Goal: Task Accomplishment & Management: Use online tool/utility

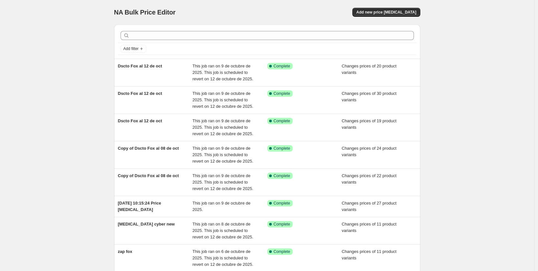
click at [34, 59] on div "NA Bulk Price Editor. This page is ready NA Bulk Price Editor Add new price [ME…" at bounding box center [267, 195] width 534 height 390
click at [407, 14] on span "Add new price [MEDICAL_DATA]" at bounding box center [386, 12] width 60 height 5
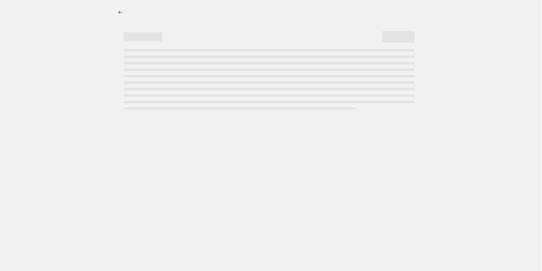
select select "percentage"
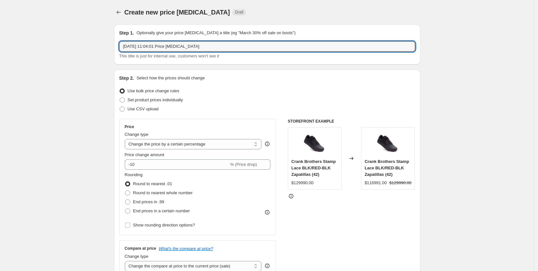
drag, startPoint x: 203, startPoint y: 45, endPoint x: 98, endPoint y: 45, distance: 104.8
type input "agregado FOX"
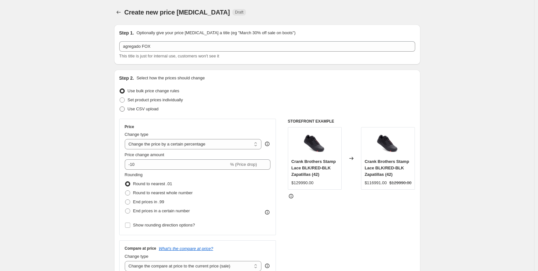
click at [138, 111] on span "Use CSV upload" at bounding box center [143, 108] width 31 height 5
click at [120, 107] on input "Use CSV upload" at bounding box center [120, 106] width 0 height 0
radio input "true"
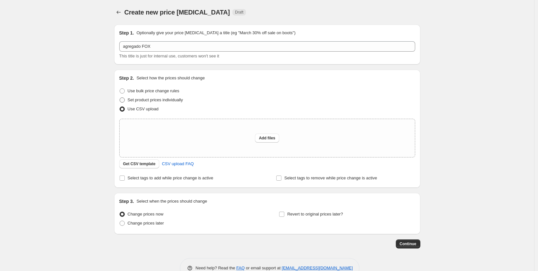
click at [142, 101] on span "Set product prices individually" at bounding box center [155, 99] width 55 height 5
click at [120, 98] on input "Set product prices individually" at bounding box center [120, 97] width 0 height 0
radio input "true"
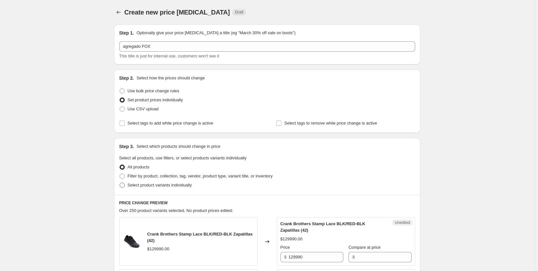
click at [141, 185] on span "Select product variants individually" at bounding box center [160, 184] width 64 height 5
click at [120, 183] on input "Select product variants individually" at bounding box center [120, 182] width 0 height 0
radio input "true"
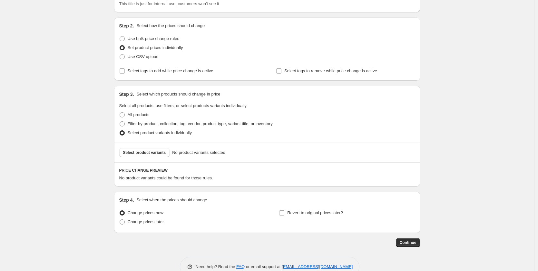
scroll to position [68, 0]
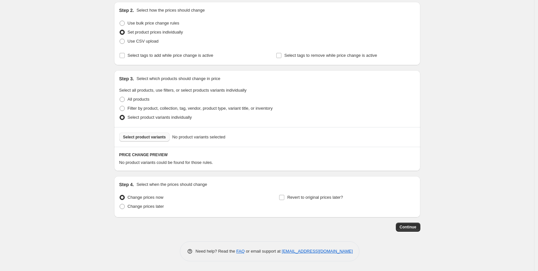
click at [153, 137] on span "Select product variants" at bounding box center [144, 136] width 43 height 5
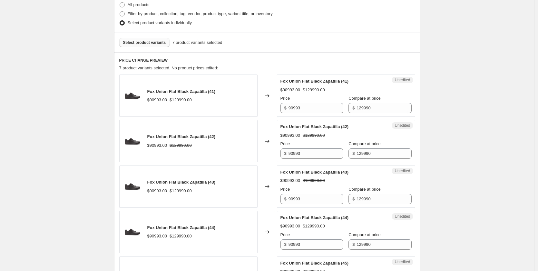
scroll to position [164, 0]
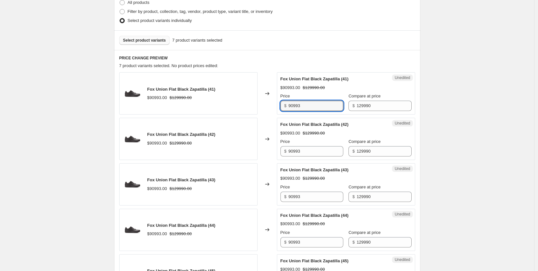
drag, startPoint x: 306, startPoint y: 107, endPoint x: 247, endPoint y: 107, distance: 58.3
click at [247, 107] on div "Fox Union Flat Black Zapatilla (41) $90993.00 $129990.00 Changed to Unedited Fo…" at bounding box center [267, 93] width 296 height 42
drag, startPoint x: 305, startPoint y: 109, endPoint x: 261, endPoint y: 109, distance: 44.5
click at [261, 109] on div "Fox Union Flat Black Zapatilla (41) $90993.00 $129990.00 Changed to Unedited Fo…" at bounding box center [267, 93] width 296 height 42
type input "64990"
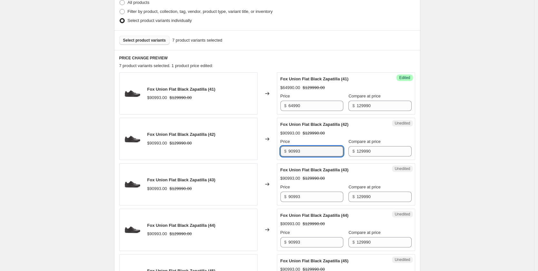
drag, startPoint x: 289, startPoint y: 154, endPoint x: 262, endPoint y: 153, distance: 26.4
click at [262, 153] on div "Fox Union Flat Black Zapatilla (42) $90993.00 $129990.00 Changed to Unedited Fo…" at bounding box center [267, 139] width 296 height 42
paste input "64990"
type input "64990"
drag, startPoint x: 305, startPoint y: 197, endPoint x: 224, endPoint y: 198, distance: 80.9
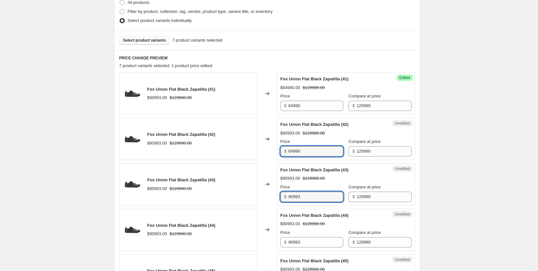
click at [224, 198] on div "Fox Union Flat Black Zapatilla (43) $90993.00 $129990.00 Changed to Unedited Fo…" at bounding box center [267, 184] width 296 height 42
paste input "64990"
type input "64990"
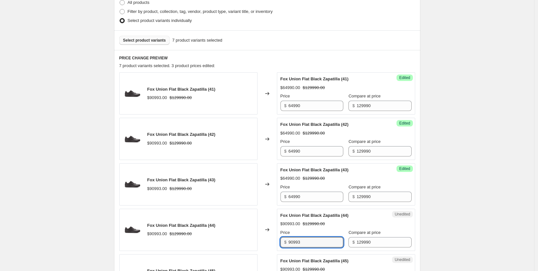
drag, startPoint x: 309, startPoint y: 243, endPoint x: 254, endPoint y: 228, distance: 57.3
click at [238, 243] on div "Fox Union Flat Black Zapatilla (44) $90993.00 $129990.00 Changed to Unedited Fo…" at bounding box center [267, 230] width 296 height 42
paste input "64990"
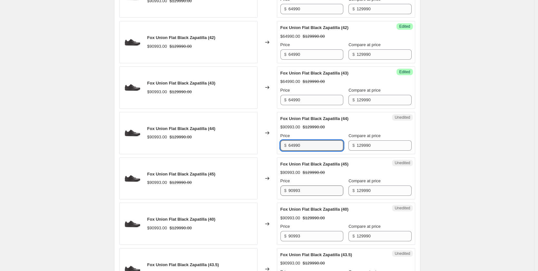
type input "64990"
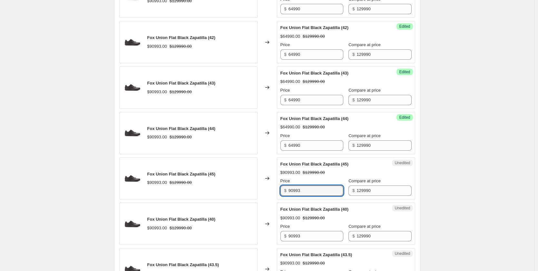
drag, startPoint x: 307, startPoint y: 190, endPoint x: 249, endPoint y: 193, distance: 58.4
click at [249, 193] on div "Fox Union Flat Black Zapatilla (45) $90993.00 $129990.00 Changed to Unedited Fo…" at bounding box center [267, 178] width 296 height 42
paste input "64990"
type input "64990"
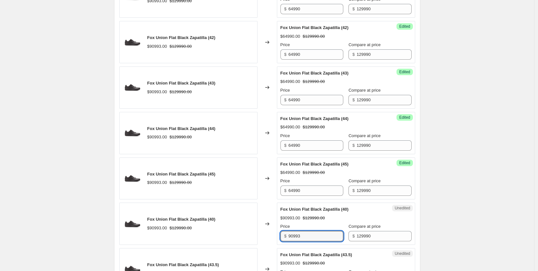
drag, startPoint x: 310, startPoint y: 237, endPoint x: 258, endPoint y: 237, distance: 52.2
click at [258, 237] on div "Fox Union Flat Black Zapatilla (40) $90993.00 $129990.00 Changed to Unedited Fo…" at bounding box center [267, 223] width 296 height 42
paste input "64990"
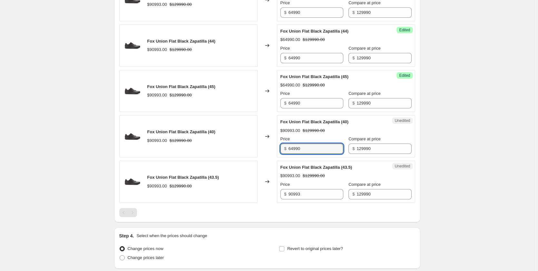
scroll to position [358, 0]
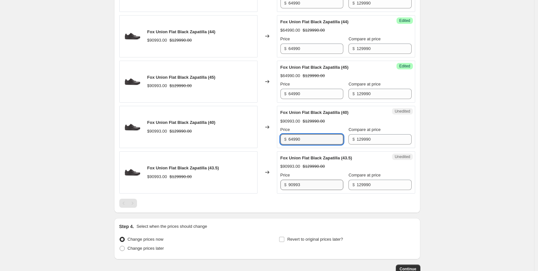
type input "64990"
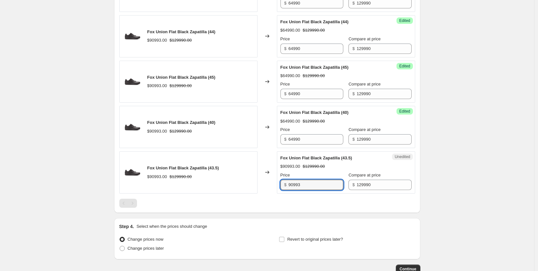
drag, startPoint x: 308, startPoint y: 183, endPoint x: 242, endPoint y: 184, distance: 65.1
click at [242, 184] on div "Fox Union Flat Black Zapatilla (43.5) $90993.00 $129990.00 Changed to Unedited …" at bounding box center [267, 172] width 296 height 42
paste input "64990"
type input "64990"
click at [293, 240] on span "Revert to original prices later?" at bounding box center [315, 239] width 56 height 5
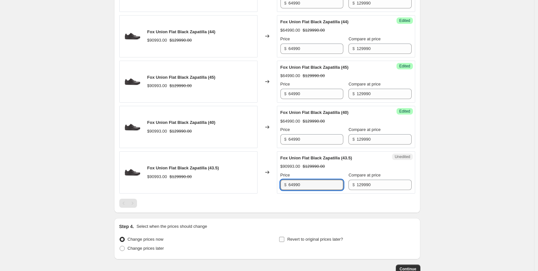
click at [284, 240] on input "Revert to original prices later?" at bounding box center [281, 239] width 5 height 5
checkbox input "true"
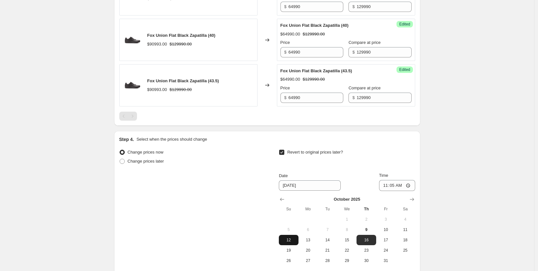
scroll to position [455, 0]
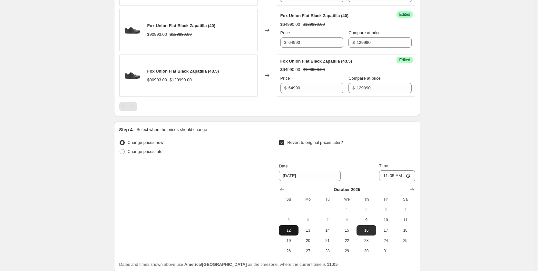
click at [288, 232] on span "12" at bounding box center [288, 230] width 14 height 5
type input "[DATE]"
click at [397, 175] on input "11:05" at bounding box center [397, 175] width 36 height 11
type input "23:59"
click at [411, 157] on div "Revert to original prices later? Date [DATE] Time 23:59 [DATE] Su Mo Tu We Th F…" at bounding box center [347, 197] width 136 height 118
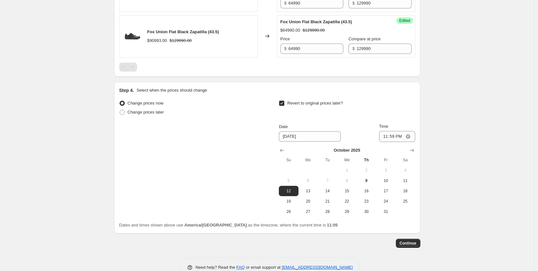
scroll to position [510, 0]
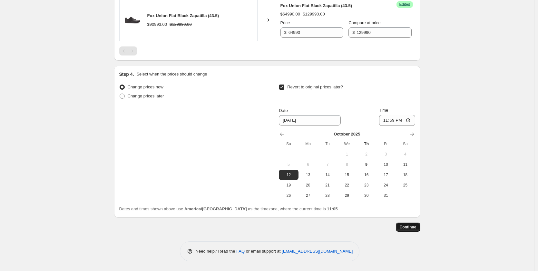
click at [415, 227] on span "Continue" at bounding box center [408, 226] width 17 height 5
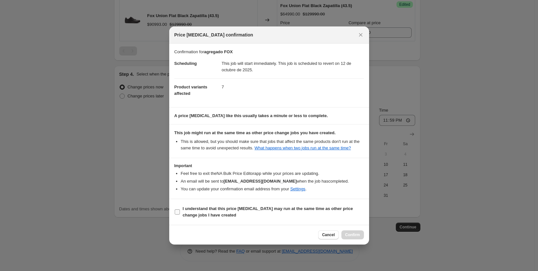
click at [180, 213] on input "I understand that this price [MEDICAL_DATA] may run at the same time as other p…" at bounding box center [177, 211] width 5 height 5
checkbox input "true"
click at [330, 237] on span "Cancel" at bounding box center [328, 234] width 13 height 5
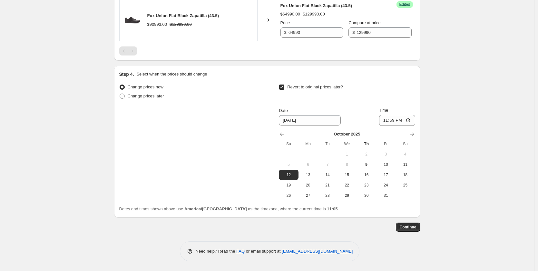
click at [405, 227] on span "Continue" at bounding box center [408, 226] width 17 height 5
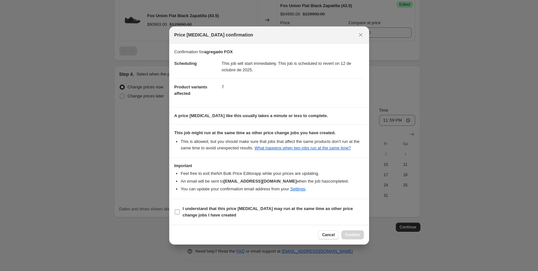
click at [180, 212] on span ":r24:" at bounding box center [177, 212] width 6 height 6
click at [180, 212] on input "I understand that this price [MEDICAL_DATA] may run at the same time as other p…" at bounding box center [177, 211] width 5 height 5
checkbox input "true"
click at [353, 237] on span "Confirm" at bounding box center [352, 234] width 15 height 5
